Goal: Transaction & Acquisition: Subscribe to service/newsletter

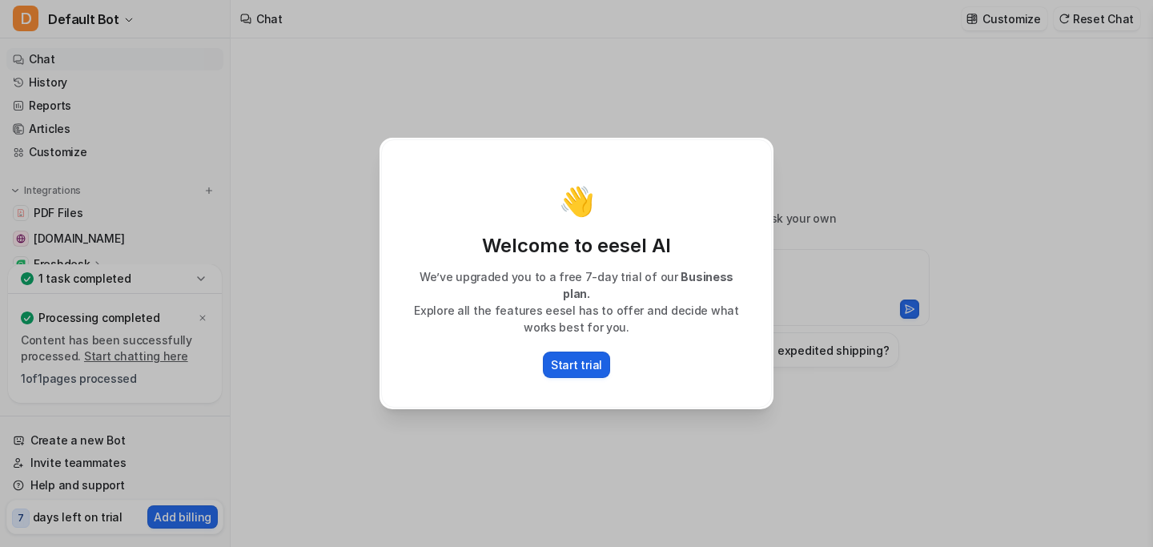
type textarea "**********"
click at [579, 359] on p "Start trial" at bounding box center [576, 364] width 51 height 17
